Goal: Task Accomplishment & Management: Manage account settings

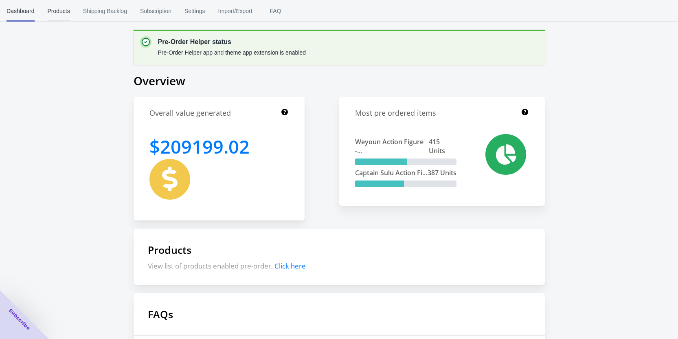
click at [55, 15] on span "Products" at bounding box center [59, 10] width 22 height 21
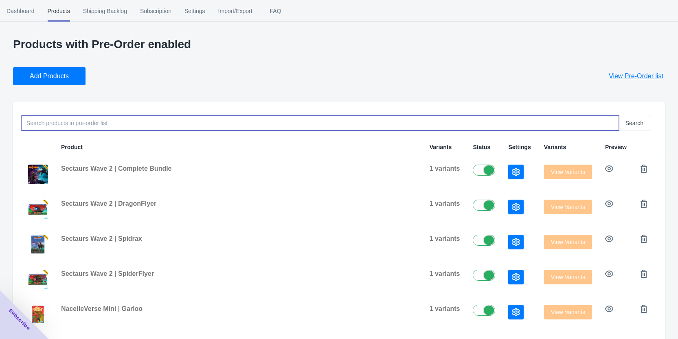
click at [100, 128] on input at bounding box center [320, 123] width 598 height 15
click at [56, 87] on div "Products with Pre-Order enabled Add Products View Pre-Order list Search Product…" at bounding box center [339, 292] width 652 height 509
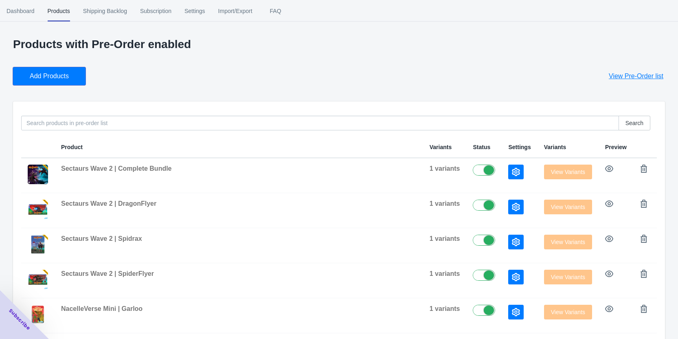
click at [57, 79] on span "Add Products" at bounding box center [49, 76] width 39 height 8
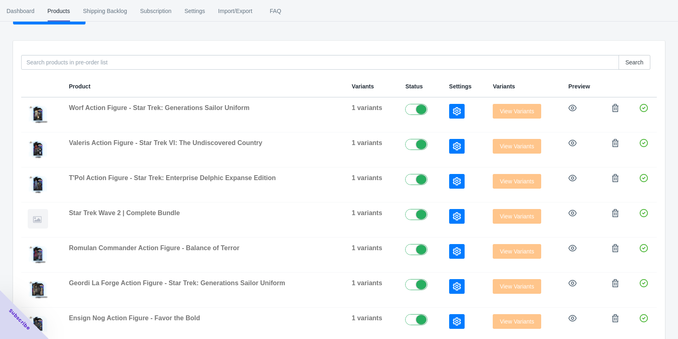
scroll to position [81, 0]
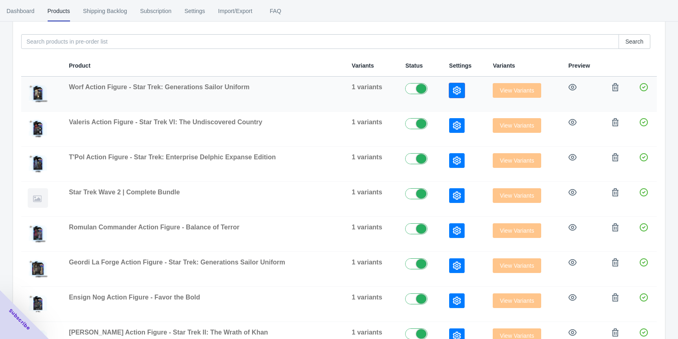
click at [458, 97] on button "button" at bounding box center [456, 90] width 15 height 15
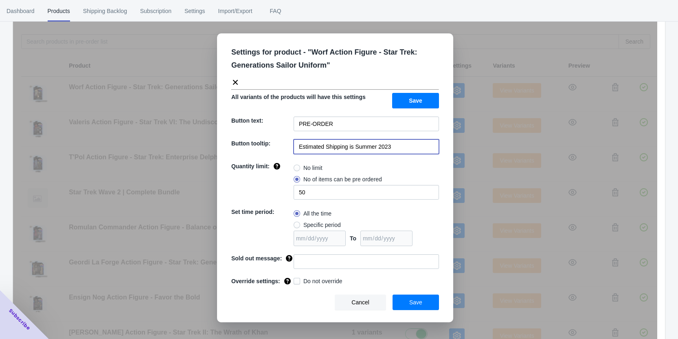
click at [398, 150] on input "Estimated Shipping is Summer 2023" at bounding box center [366, 146] width 145 height 15
drag, startPoint x: 405, startPoint y: 147, endPoint x: 355, endPoint y: 146, distance: 50.1
click at [355, 146] on input "Estimated Shipping is Summer 2023" at bounding box center [366, 146] width 145 height 15
drag, startPoint x: 395, startPoint y: 149, endPoint x: 292, endPoint y: 153, distance: 102.7
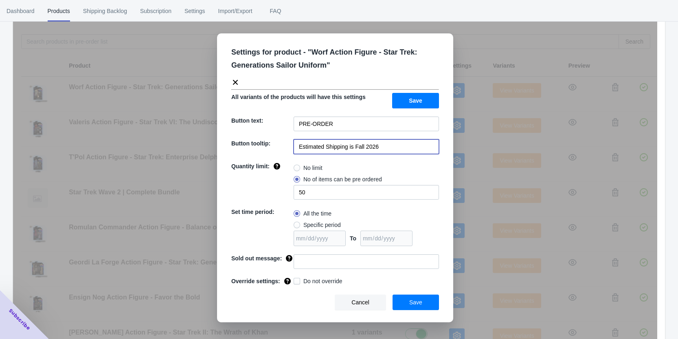
click at [292, 153] on div "Button tooltip: Estimated Shipping is Fall 2026" at bounding box center [335, 146] width 208 height 15
type input "Estimated Shipping is Fall 2026"
click at [312, 170] on span "No limit" at bounding box center [312, 168] width 19 height 8
click at [296, 166] on input "No limit" at bounding box center [296, 166] width 0 height 0
radio input "true"
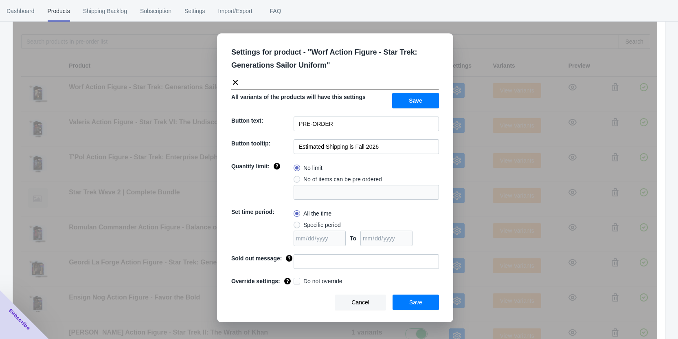
click at [410, 300] on button "Save" at bounding box center [416, 301] width 46 height 15
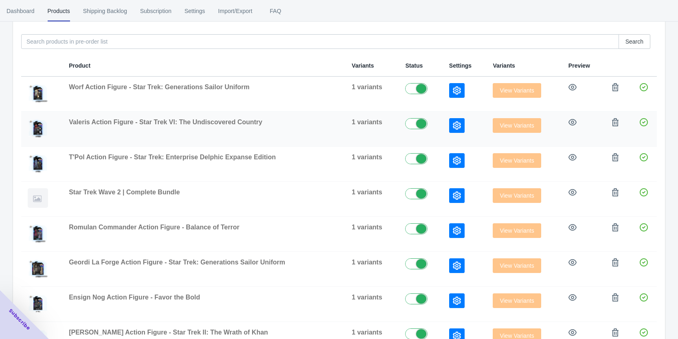
click at [454, 128] on icon "button" at bounding box center [457, 125] width 8 height 8
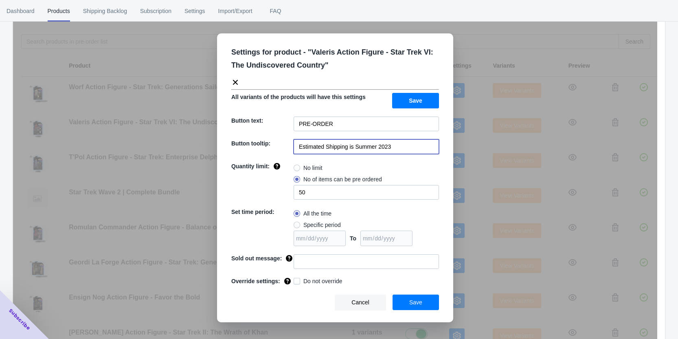
click at [402, 146] on input "Estimated Shipping is Summer 2023" at bounding box center [366, 146] width 145 height 15
paste input "Fall 2026"
type input "Estimated Shipping is Fall 2026"
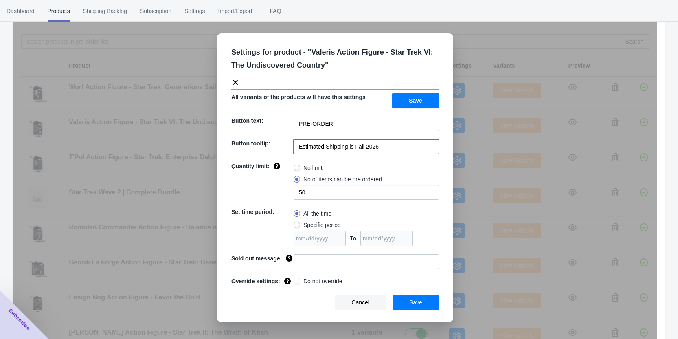
click at [305, 167] on span "No limit" at bounding box center [312, 168] width 19 height 8
click at [296, 166] on input "No limit" at bounding box center [296, 166] width 0 height 0
radio input "true"
click at [414, 301] on span "Save" at bounding box center [415, 302] width 13 height 7
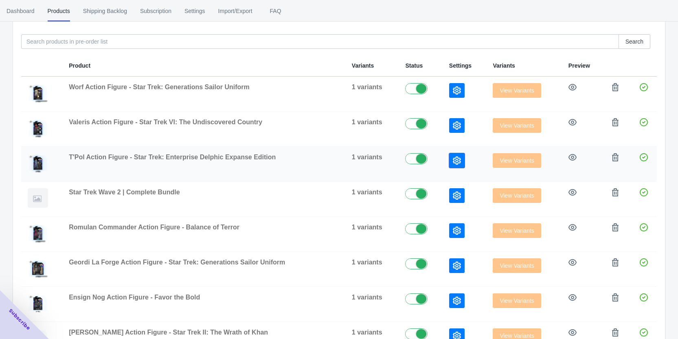
click at [457, 162] on icon "button" at bounding box center [457, 160] width 8 height 8
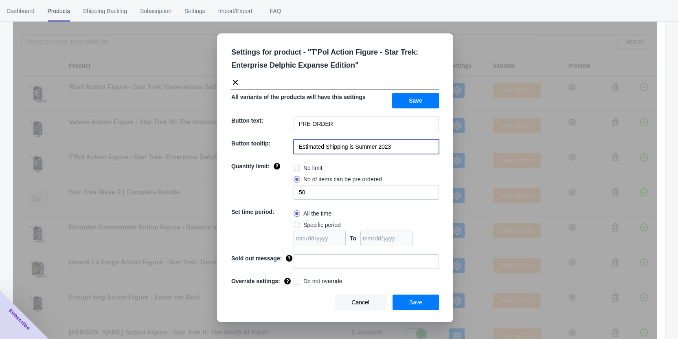
click at [408, 147] on input "Estimated Shipping is Summer 2023" at bounding box center [366, 146] width 145 height 15
paste input "Fall 2026"
type input "Estimated Shipping is Fall 2026"
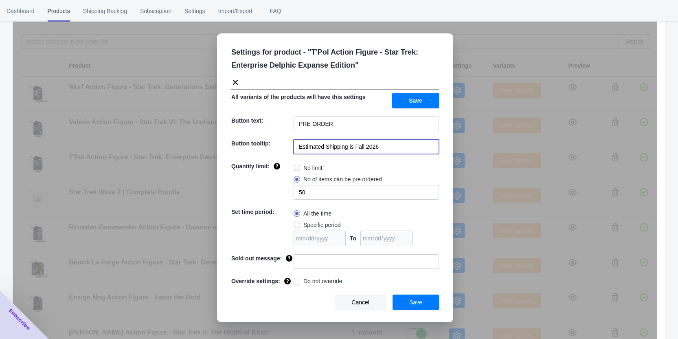
click at [318, 173] on label "No limit" at bounding box center [308, 167] width 29 height 11
click at [296, 166] on input "No limit" at bounding box center [296, 166] width 0 height 0
radio input "true"
click at [411, 305] on span "Save" at bounding box center [415, 302] width 13 height 7
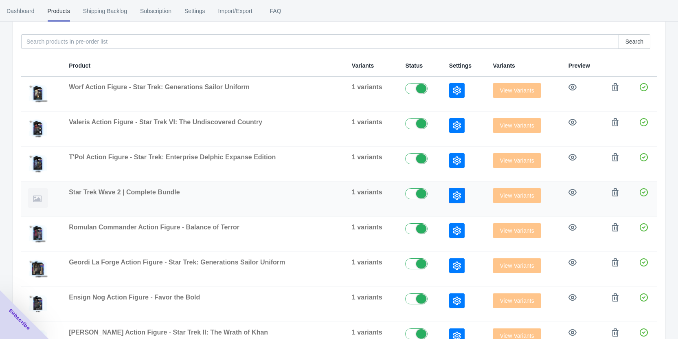
click at [455, 190] on button "button" at bounding box center [456, 195] width 15 height 15
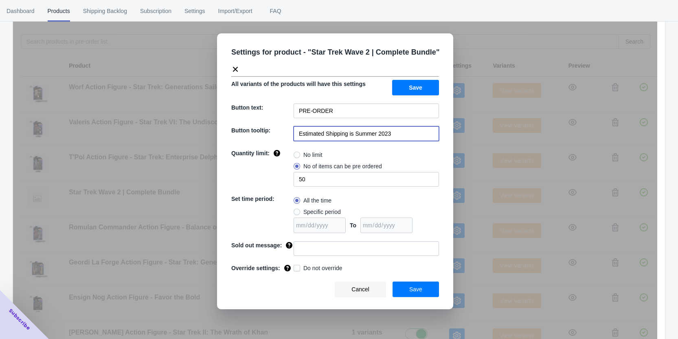
click at [413, 134] on input "Estimated Shipping is Summer 2023" at bounding box center [366, 133] width 145 height 15
paste input "Fall 2026"
type input "Estimated Shipping is Fall 2026"
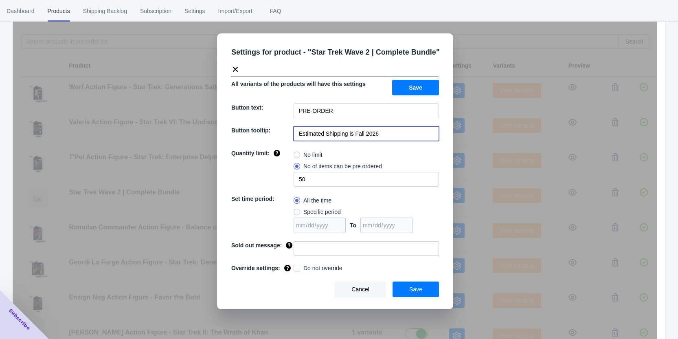
click at [321, 159] on label "No limit" at bounding box center [308, 154] width 29 height 11
click at [296, 153] on input "No limit" at bounding box center [296, 153] width 0 height 0
radio input "true"
click at [404, 285] on button "Save" at bounding box center [416, 288] width 46 height 15
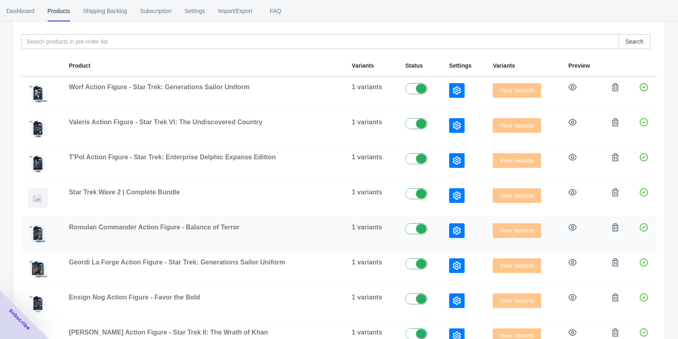
click at [466, 231] on div at bounding box center [464, 230] width 31 height 15
click at [459, 232] on button "button" at bounding box center [456, 230] width 15 height 15
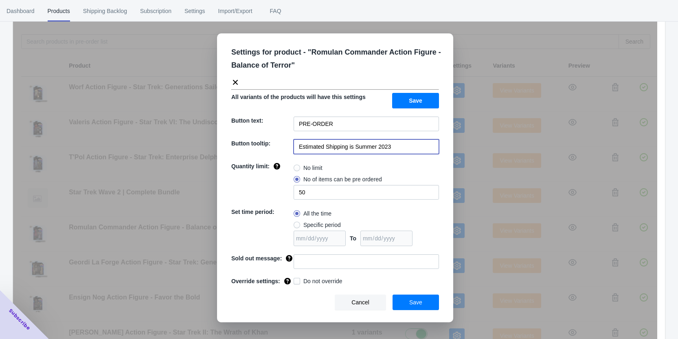
click at [372, 147] on input "Estimated Shipping is Summer 2023" at bounding box center [366, 146] width 145 height 15
paste input "Fall 2026"
type input "Estimated Shipping is Fall 2026"
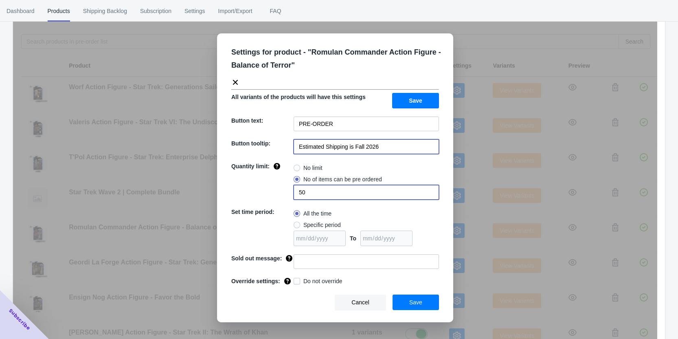
click at [335, 195] on input "50" at bounding box center [366, 192] width 145 height 15
click at [310, 167] on span "No limit" at bounding box center [312, 168] width 19 height 8
click at [296, 166] on input "No limit" at bounding box center [296, 166] width 0 height 0
radio input "true"
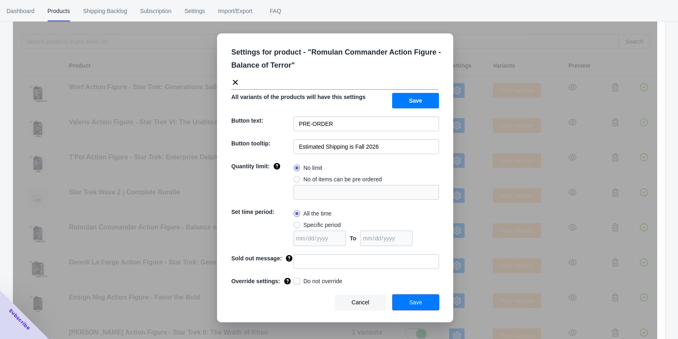
click at [410, 299] on button "Save" at bounding box center [416, 301] width 46 height 15
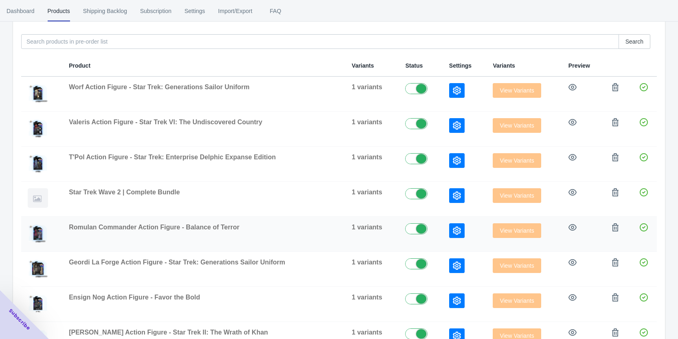
click at [454, 229] on icon "button" at bounding box center [457, 230] width 8 height 8
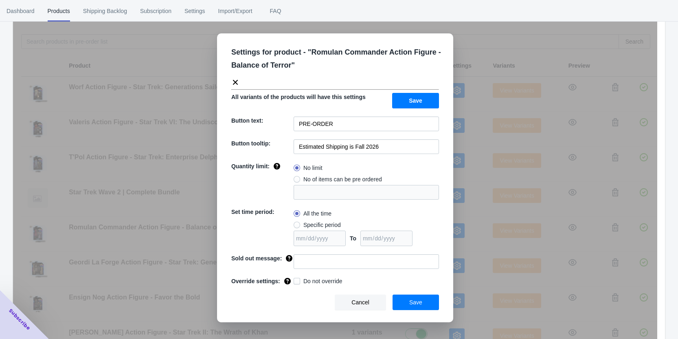
click at [429, 305] on button "Save" at bounding box center [416, 301] width 46 height 15
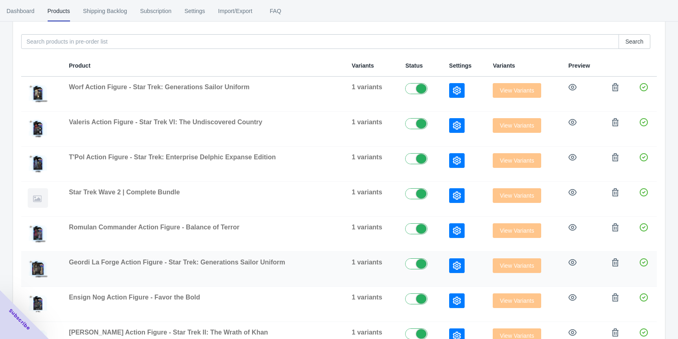
click at [453, 263] on icon "button" at bounding box center [457, 265] width 8 height 8
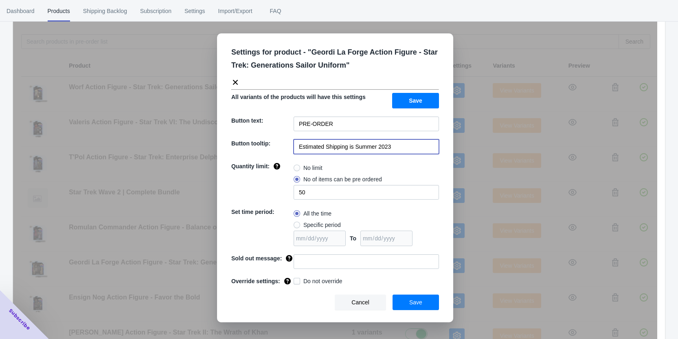
click at [390, 145] on input "Estimated Shipping is Summer 2023" at bounding box center [366, 146] width 145 height 15
paste input "Fall 2026"
type input "Estimated Shipping is Fall 2026"
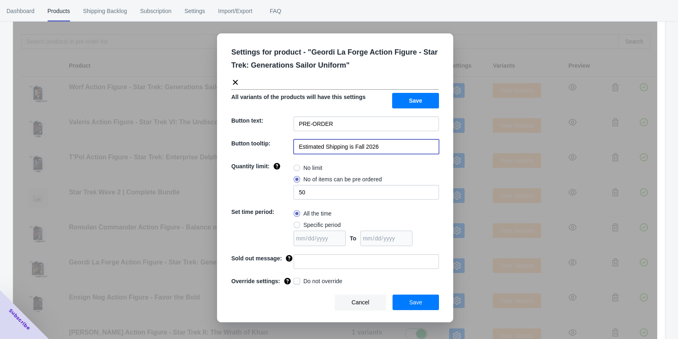
click at [305, 170] on span "No limit" at bounding box center [312, 168] width 19 height 8
click at [296, 166] on input "No limit" at bounding box center [296, 166] width 0 height 0
radio input "true"
click at [407, 298] on button "Save" at bounding box center [416, 301] width 46 height 15
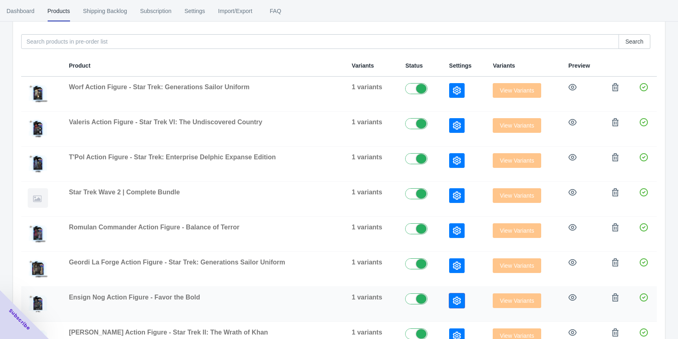
click at [457, 297] on icon "button" at bounding box center [457, 300] width 8 height 8
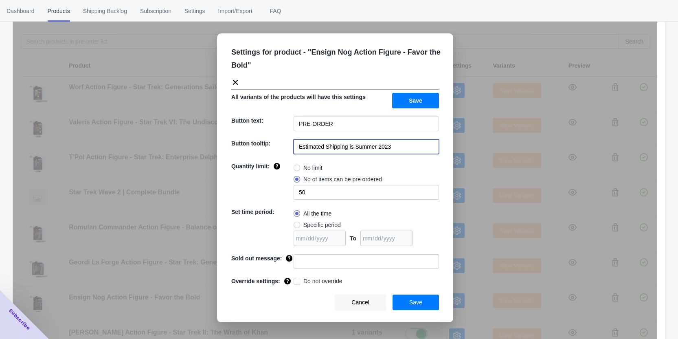
click at [380, 145] on input "Estimated Shipping is Summer 2023" at bounding box center [366, 146] width 145 height 15
paste input "Fall 2026"
type input "Estimated Shipping is Fall 2026"
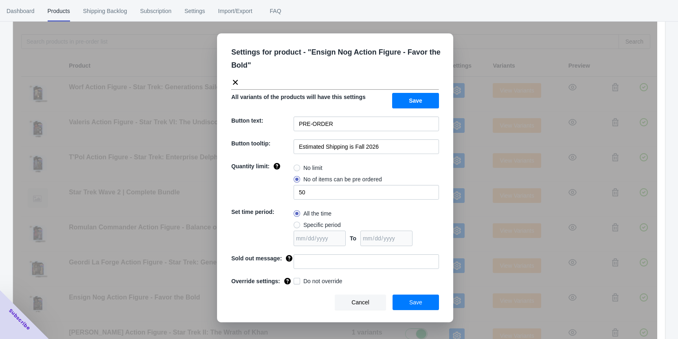
click at [307, 165] on span "No limit" at bounding box center [312, 168] width 19 height 8
click at [296, 166] on input "No limit" at bounding box center [296, 166] width 0 height 0
radio input "true"
click at [414, 305] on span "Save" at bounding box center [415, 302] width 13 height 7
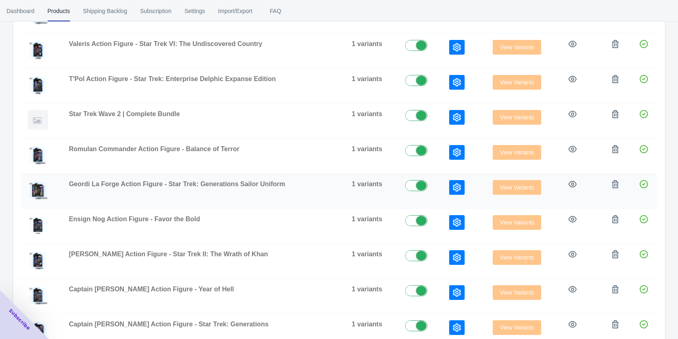
scroll to position [163, 0]
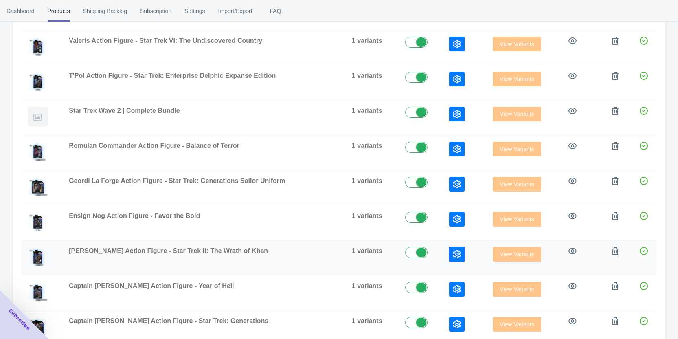
click at [449, 260] on button "button" at bounding box center [456, 254] width 15 height 15
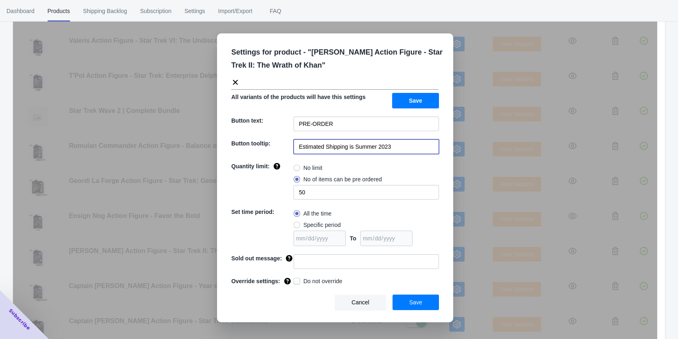
click at [403, 148] on input "Estimated Shipping is Summer 2023" at bounding box center [366, 146] width 145 height 15
paste input "Fall 2026"
type input "Estimated Shipping is Fall 2026"
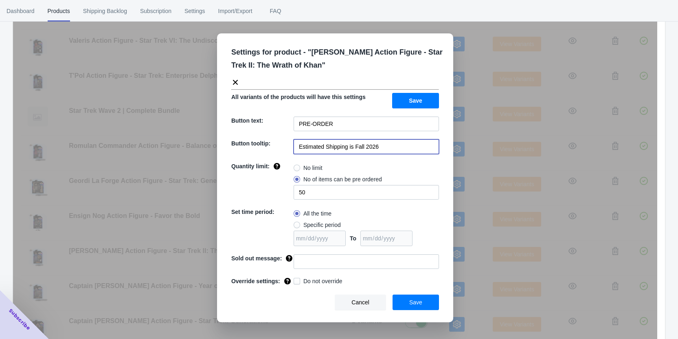
click at [315, 166] on span "No limit" at bounding box center [312, 168] width 19 height 8
click at [296, 166] on input "No limit" at bounding box center [296, 166] width 0 height 0
radio input "true"
click at [422, 299] on span "Save" at bounding box center [415, 302] width 13 height 7
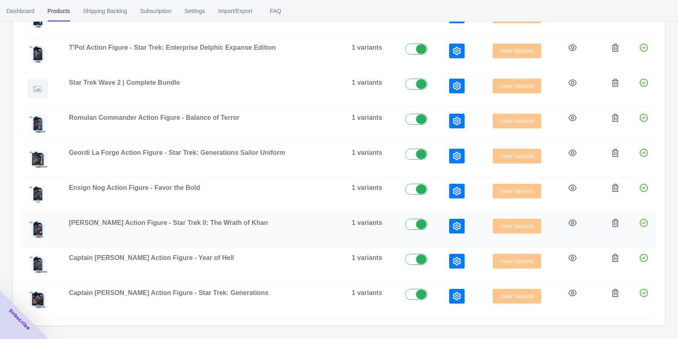
scroll to position [204, 0]
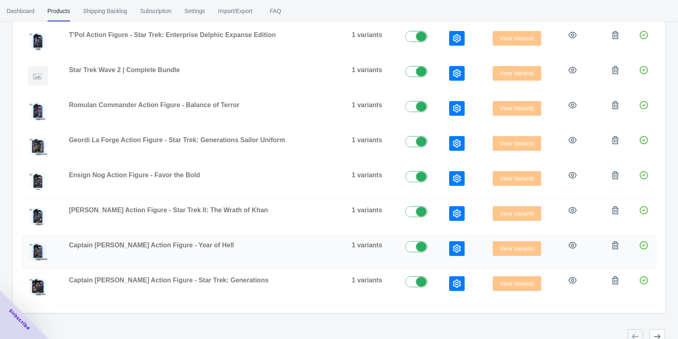
click at [453, 246] on icon "button" at bounding box center [457, 248] width 8 height 8
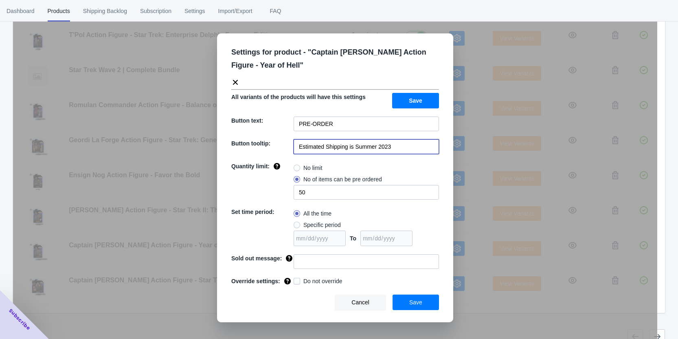
click at [374, 145] on input "Estimated Shipping is Summer 2023" at bounding box center [366, 146] width 145 height 15
paste input "Fall 2026"
type input "Estimated Shipping is Fall 2026"
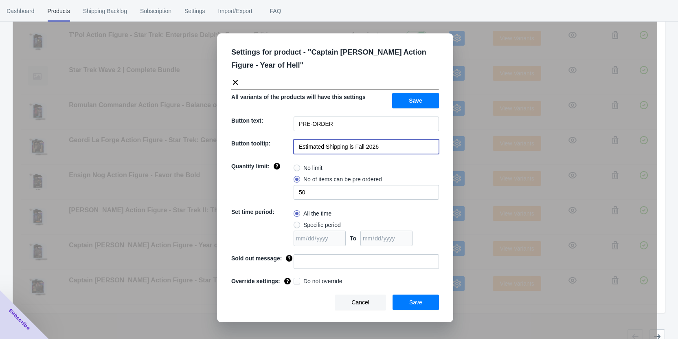
click at [318, 167] on span "No limit" at bounding box center [312, 168] width 19 height 8
click at [296, 166] on input "No limit" at bounding box center [296, 166] width 0 height 0
radio input "true"
click at [426, 305] on button "Save" at bounding box center [416, 301] width 46 height 15
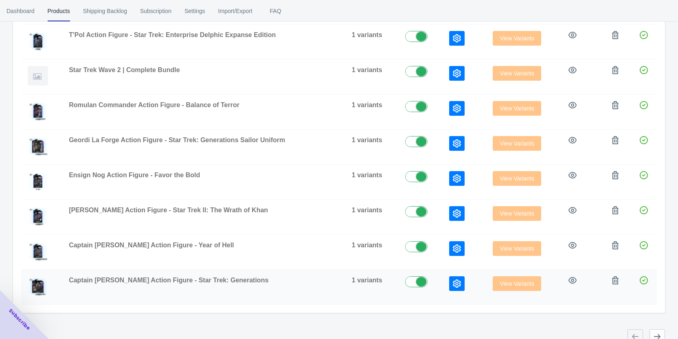
click at [453, 283] on icon "button" at bounding box center [457, 283] width 8 height 8
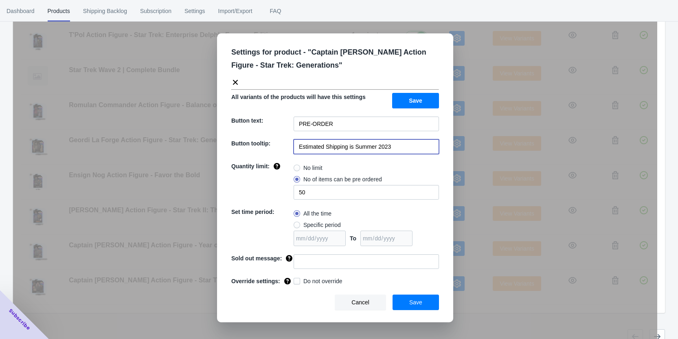
click at [345, 150] on input "Estimated Shipping is Summer 2023" at bounding box center [366, 146] width 145 height 15
paste input "Fall 2026"
type input "Estimated Shipping is Fall 2026"
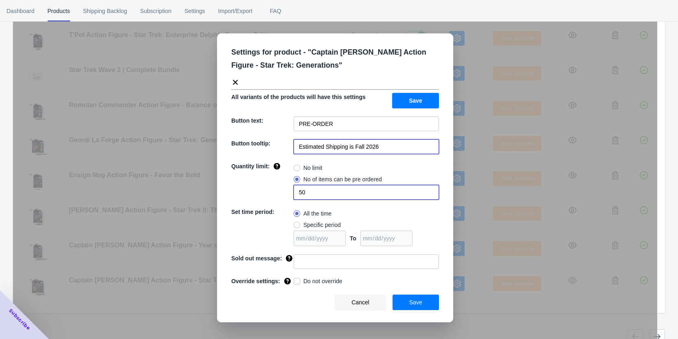
click at [338, 187] on input "50" at bounding box center [366, 192] width 145 height 15
click at [299, 166] on span at bounding box center [297, 168] width 7 height 7
click at [296, 166] on input "No limit" at bounding box center [296, 166] width 0 height 0
radio input "true"
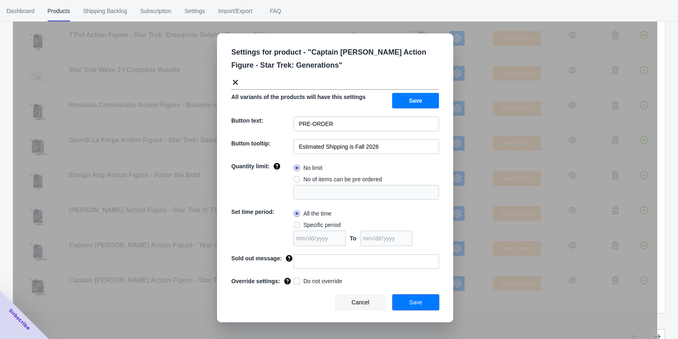
click at [403, 294] on button "Save" at bounding box center [416, 301] width 46 height 15
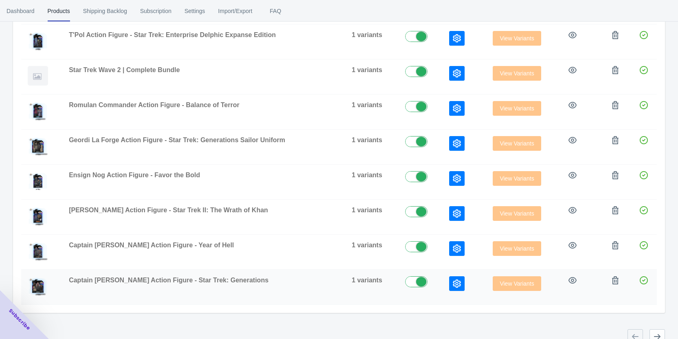
scroll to position [163, 0]
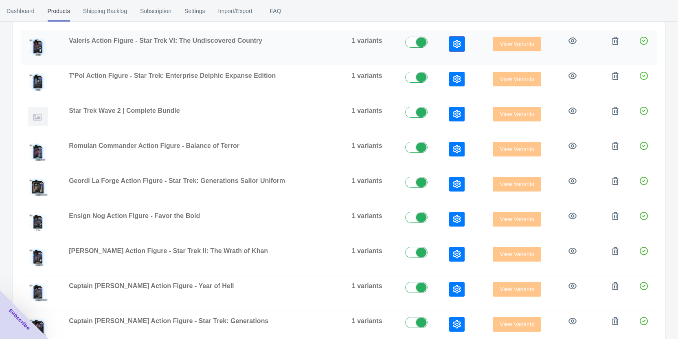
click at [453, 40] on icon "button" at bounding box center [457, 44] width 8 height 8
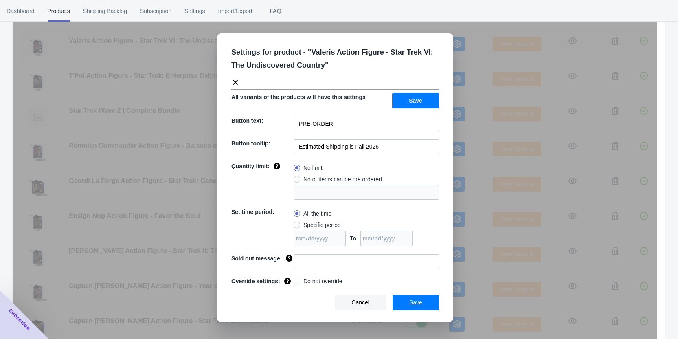
click at [452, 40] on div "Settings for product - " Valeris Action Figure - Star Trek VI: The Undiscovered…" at bounding box center [335, 177] width 236 height 289
click at [461, 66] on div "Settings for product - " Valeris Action Figure - Star Trek VI: The Undiscovered…" at bounding box center [335, 189] width 644 height 339
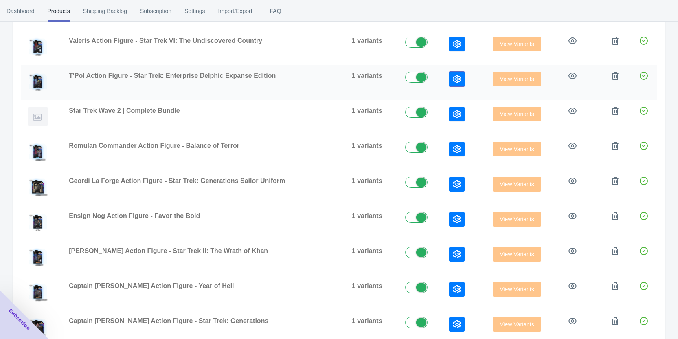
click at [453, 78] on icon "button" at bounding box center [457, 79] width 8 height 8
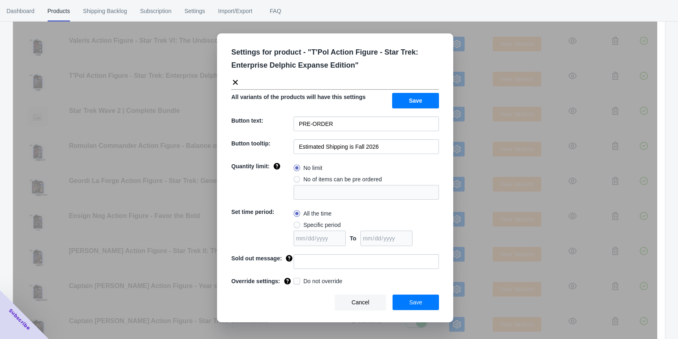
click at [464, 97] on div "Settings for product - " T'Pol Action Figure - Star Trek: Enterprise Delphic Ex…" at bounding box center [335, 189] width 644 height 339
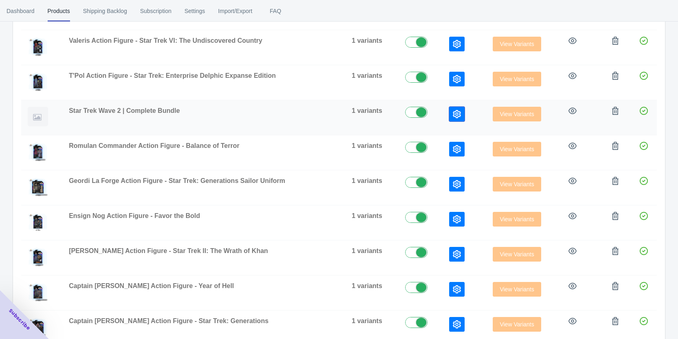
click at [456, 112] on icon "button" at bounding box center [457, 114] width 8 height 8
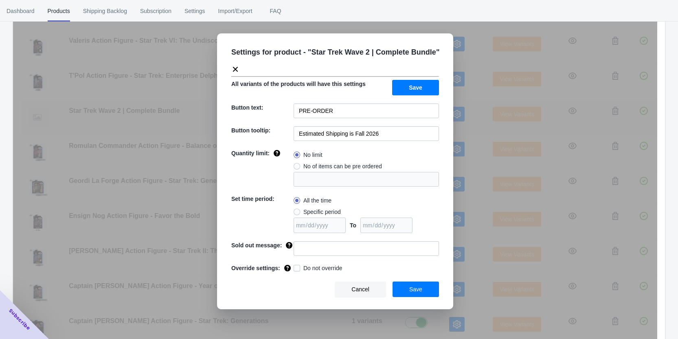
click at [456, 112] on div "Settings for product - " Star Trek Wave 2 | Complete Bundle " All variants of t…" at bounding box center [335, 189] width 644 height 339
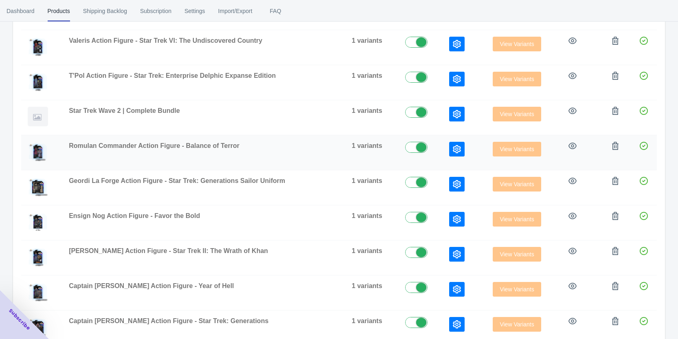
click at [455, 147] on icon "button" at bounding box center [457, 149] width 8 height 8
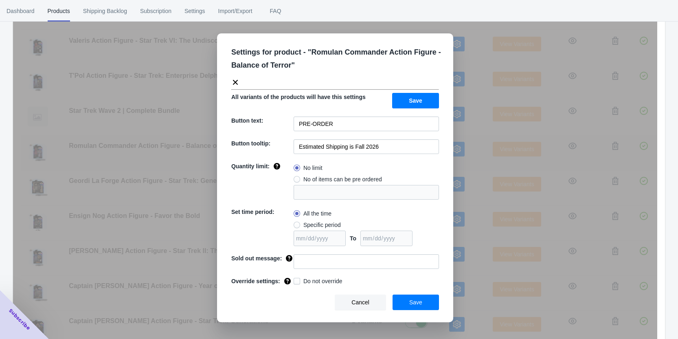
click at [455, 147] on div "Settings for product - " Romulan Commander Action Figure - Balance of Terror " …" at bounding box center [335, 189] width 644 height 339
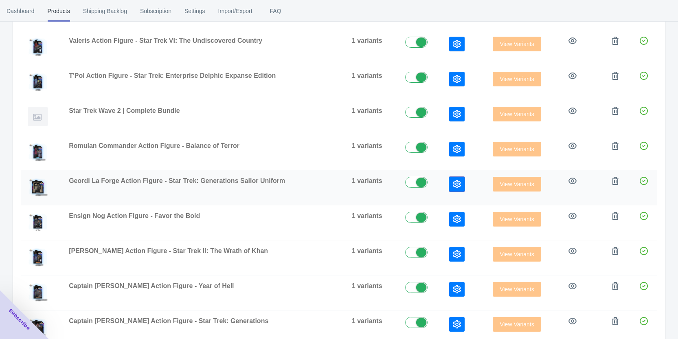
click at [457, 184] on icon "button" at bounding box center [457, 184] width 8 height 8
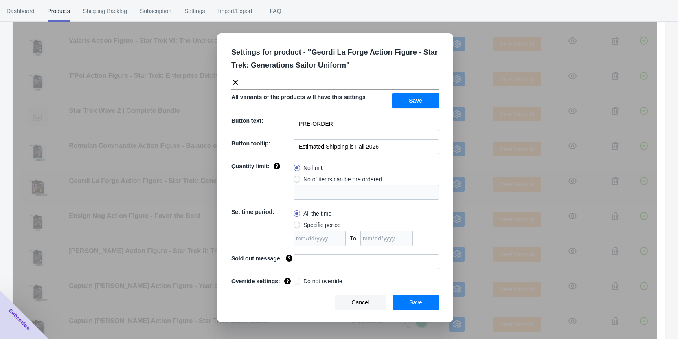
click at [457, 184] on div "Settings for product - " Geordi La Forge Action Figure - Star Trek: Generations…" at bounding box center [335, 189] width 644 height 339
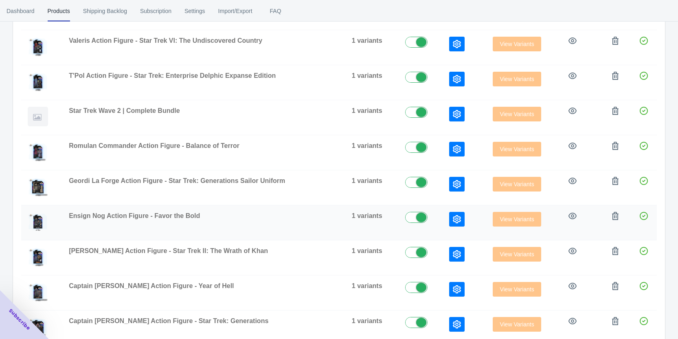
click at [456, 215] on button "button" at bounding box center [456, 219] width 15 height 15
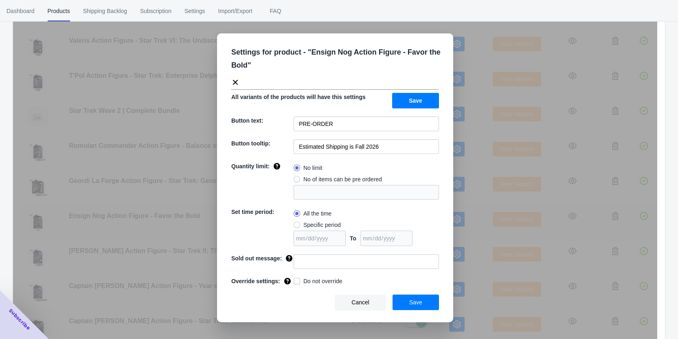
click at [456, 215] on div "Settings for product - " Ensign Nog Action Figure - Favor the Bold " All varian…" at bounding box center [335, 189] width 644 height 339
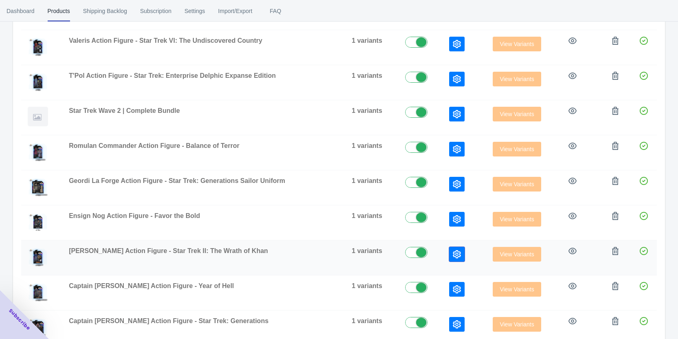
click at [457, 250] on icon "button" at bounding box center [457, 254] width 8 height 8
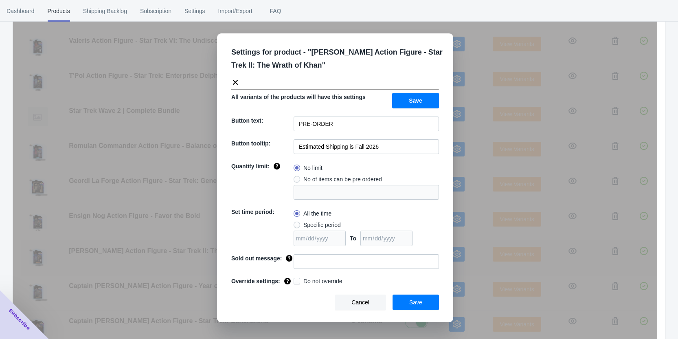
click at [457, 250] on div "Settings for product - " [PERSON_NAME] Action Figure - Star Trek II: The Wrath …" at bounding box center [335, 189] width 644 height 339
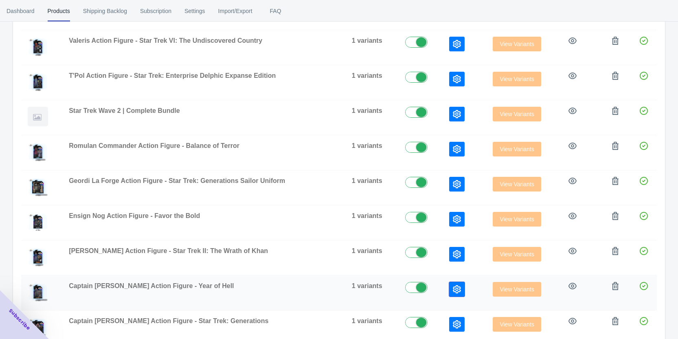
click at [458, 284] on button "button" at bounding box center [456, 289] width 15 height 15
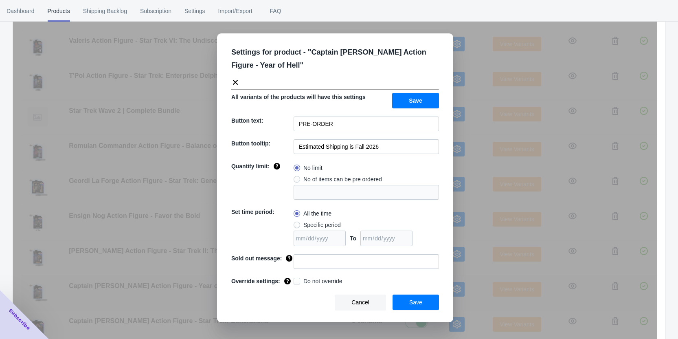
click at [458, 284] on div "Settings for product - " Captain [PERSON_NAME] Action Figure - Year of Hell " A…" at bounding box center [335, 189] width 644 height 339
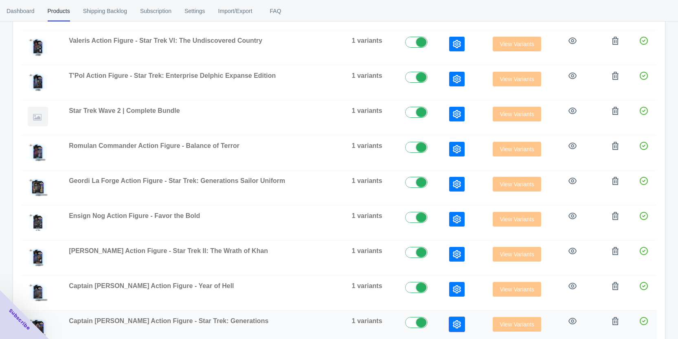
click at [456, 323] on icon "button" at bounding box center [457, 324] width 8 height 8
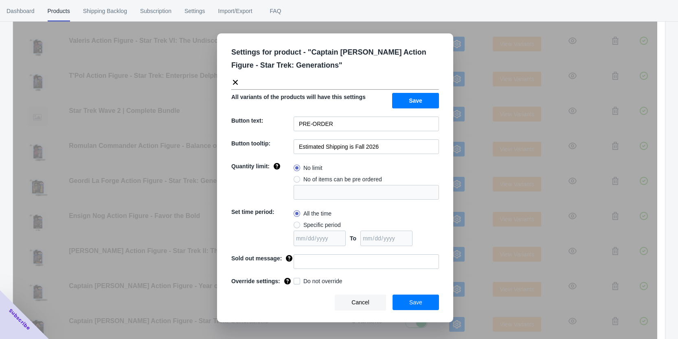
click at [456, 323] on div "Settings for product - " Captain [PERSON_NAME] Action Figure - Star Trek: Gener…" at bounding box center [335, 189] width 644 height 339
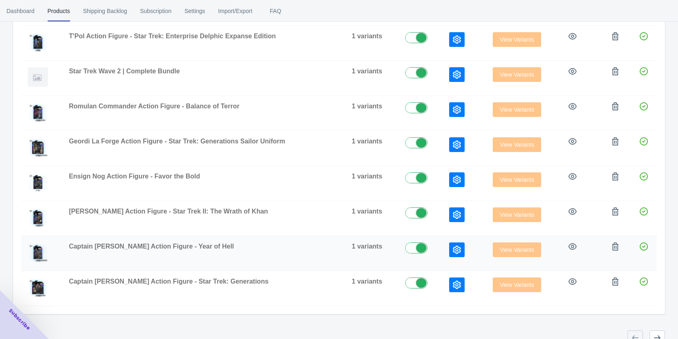
scroll to position [217, 0]
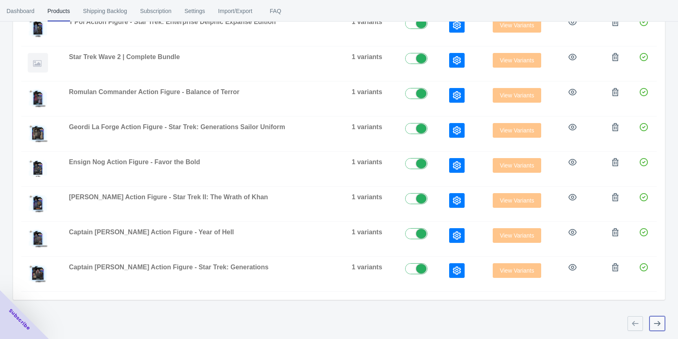
click at [661, 322] on button "button" at bounding box center [657, 323] width 15 height 15
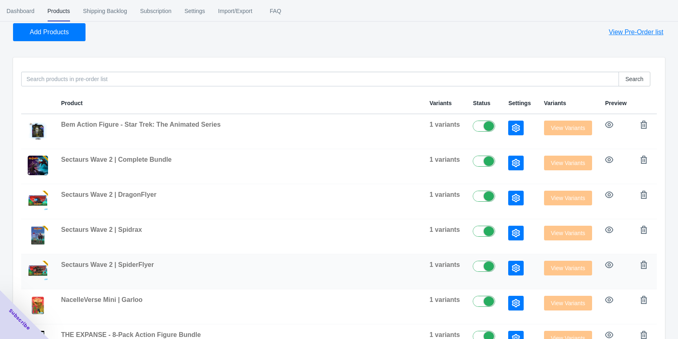
scroll to position [13, 0]
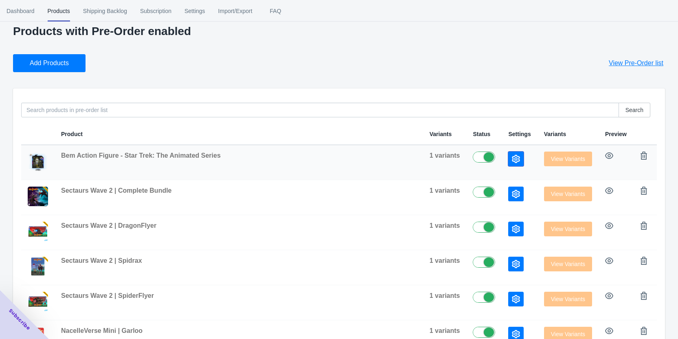
click at [512, 162] on icon "button" at bounding box center [516, 159] width 8 height 8
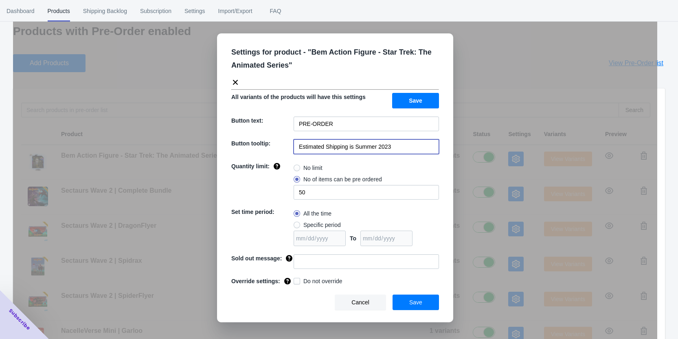
click at [378, 145] on input "Estimated Shipping is Summer 2023" at bounding box center [366, 146] width 145 height 15
paste input "Fall 2026"
type input "Estimated Shipping is Fall 2026"
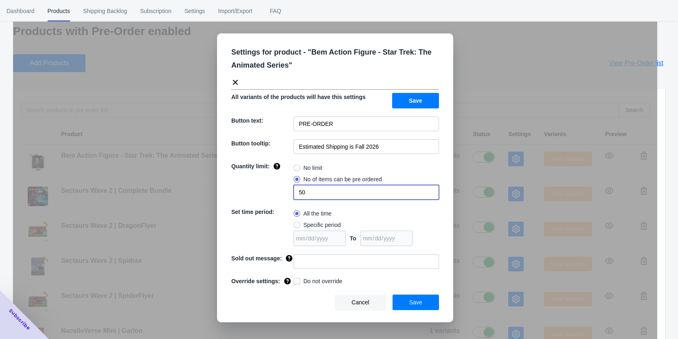
click at [361, 187] on input "50" at bounding box center [366, 192] width 145 height 15
click at [301, 166] on label "No limit" at bounding box center [308, 167] width 29 height 11
click at [296, 166] on input "No limit" at bounding box center [296, 166] width 0 height 0
radio input "true"
click at [406, 298] on button "Save" at bounding box center [416, 301] width 46 height 15
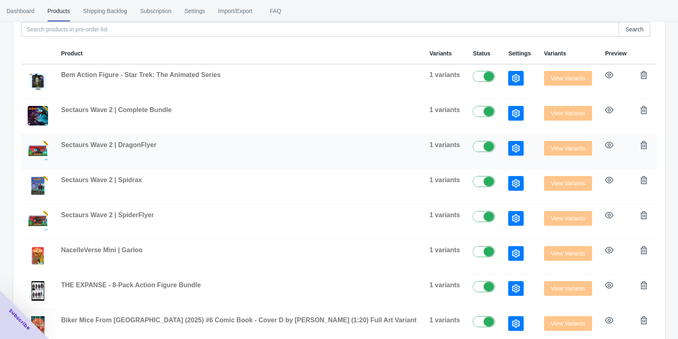
scroll to position [94, 0]
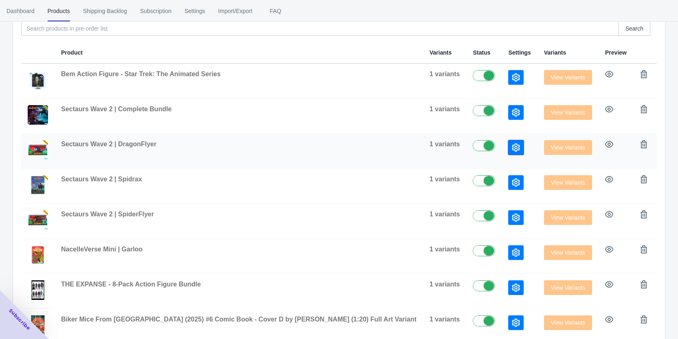
click at [508, 151] on button "button" at bounding box center [515, 147] width 15 height 15
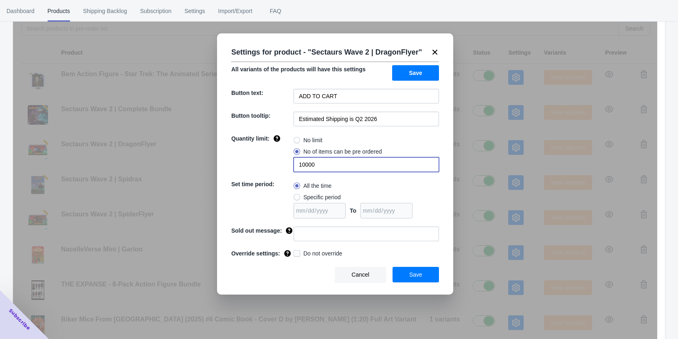
click at [320, 166] on input "10000" at bounding box center [366, 164] width 145 height 15
type input "100000"
click at [415, 274] on span "Save" at bounding box center [415, 274] width 13 height 7
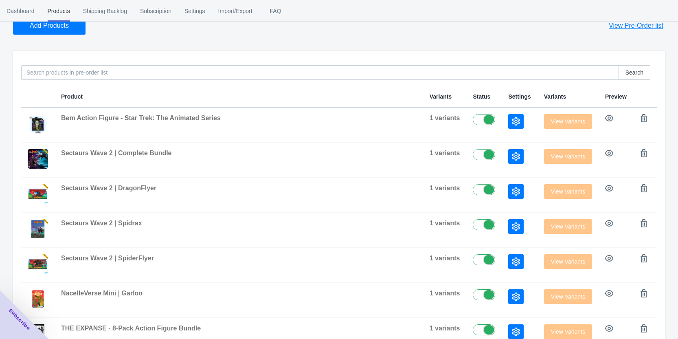
scroll to position [0, 0]
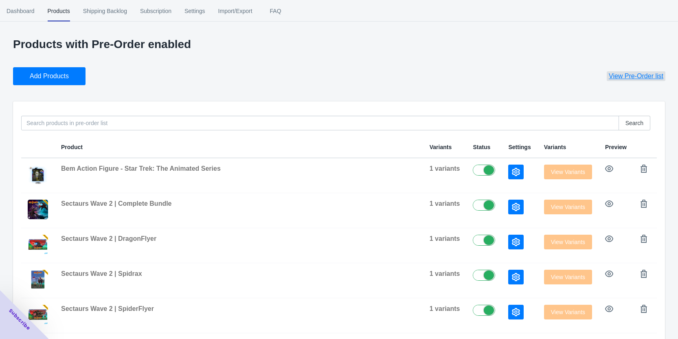
click at [648, 80] on span "View Pre-Order list" at bounding box center [636, 76] width 55 height 8
